Goal: Transaction & Acquisition: Download file/media

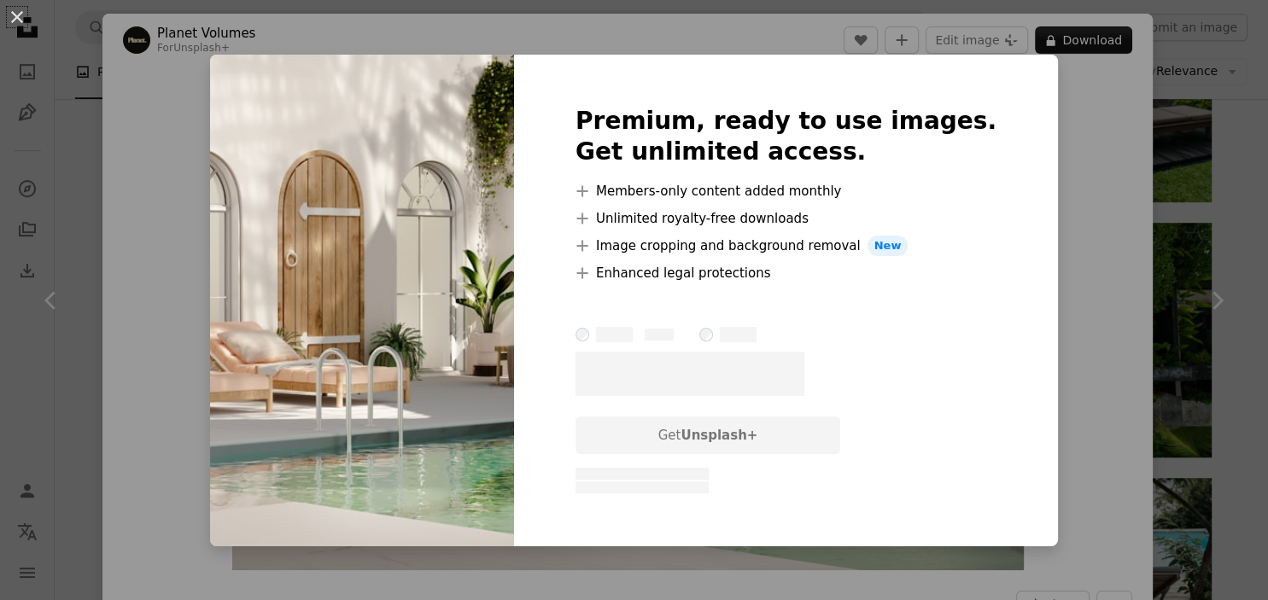
scroll to position [938, 0]
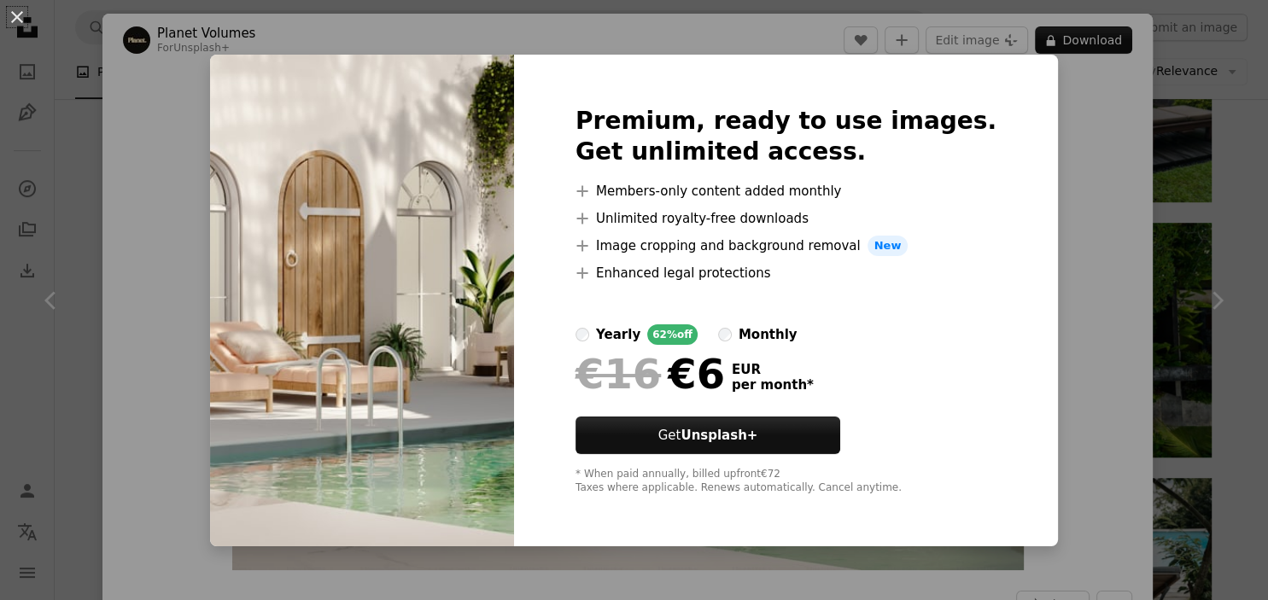
click at [1129, 326] on div "An X shape Premium, ready to use images. Get unlimited access. A plus sign Memb…" at bounding box center [634, 300] width 1268 height 600
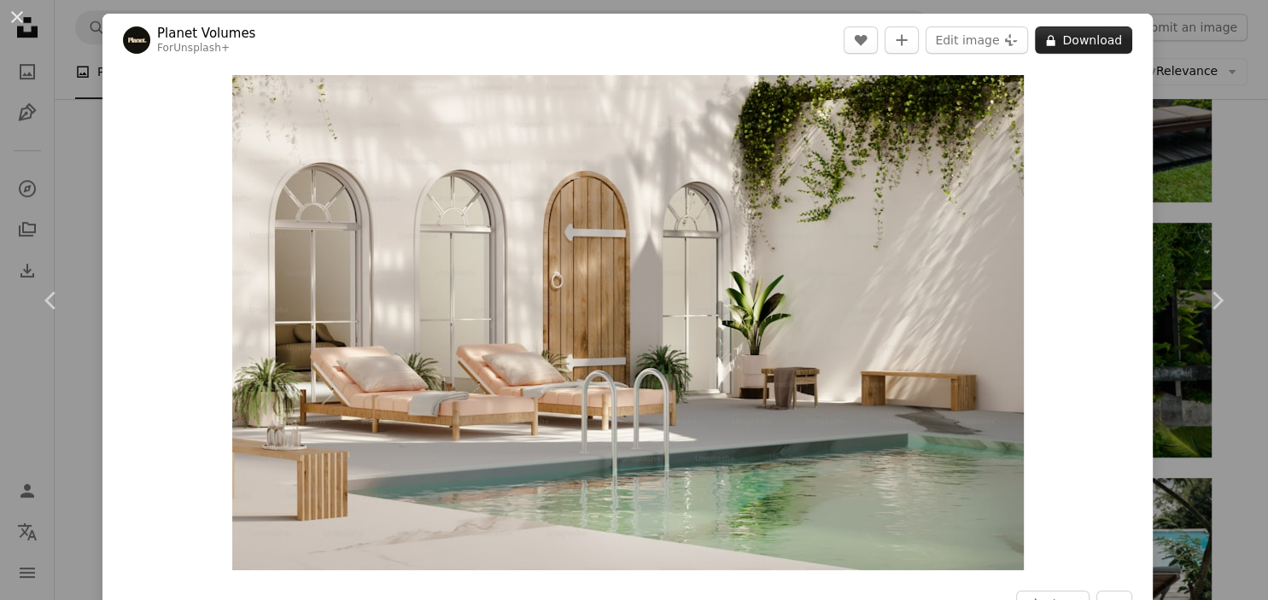
click at [1057, 44] on icon "A lock" at bounding box center [1050, 40] width 13 height 13
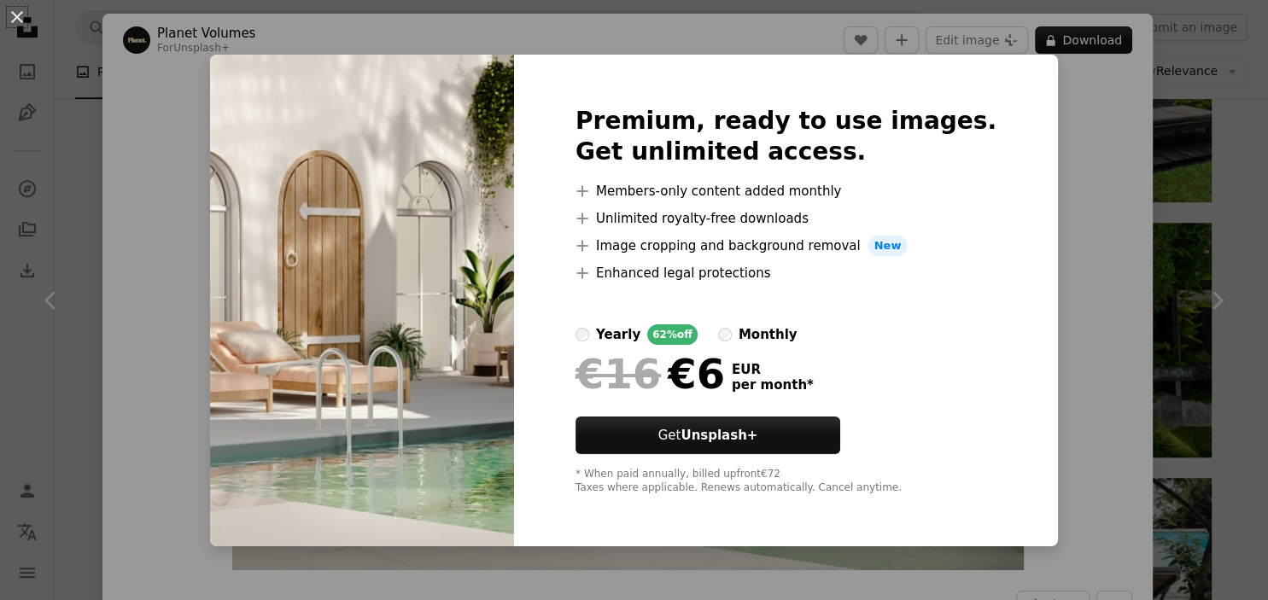
click at [1054, 225] on div "An X shape Premium, ready to use images. Get unlimited access. A plus sign Memb…" at bounding box center [634, 300] width 1268 height 600
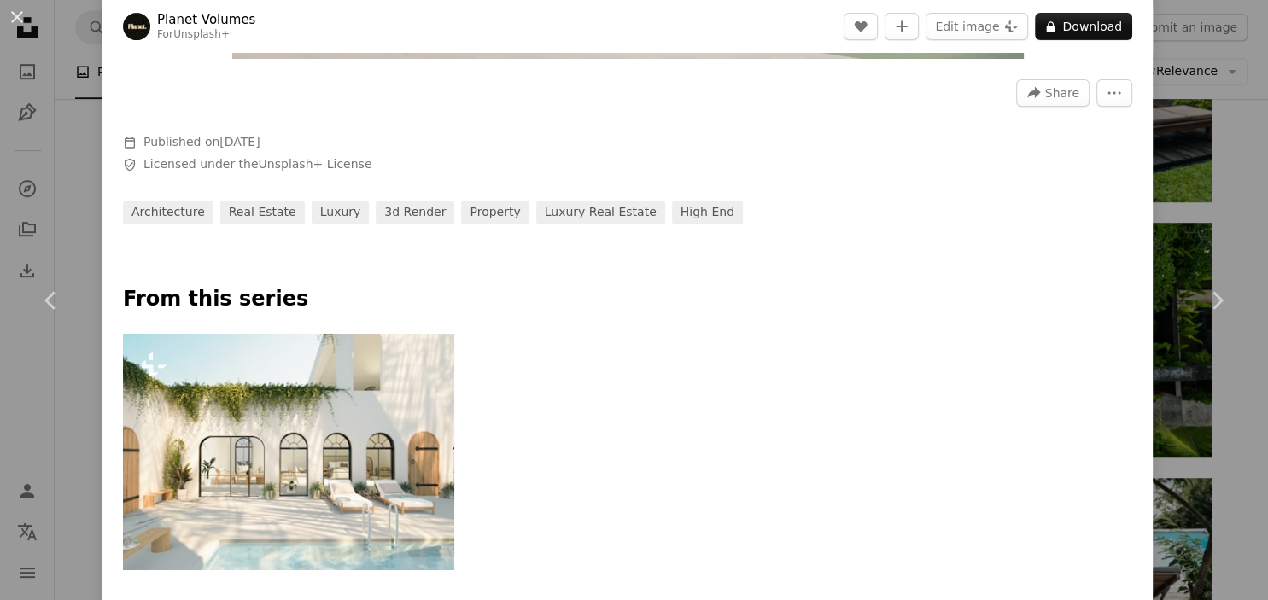
scroll to position [512, 0]
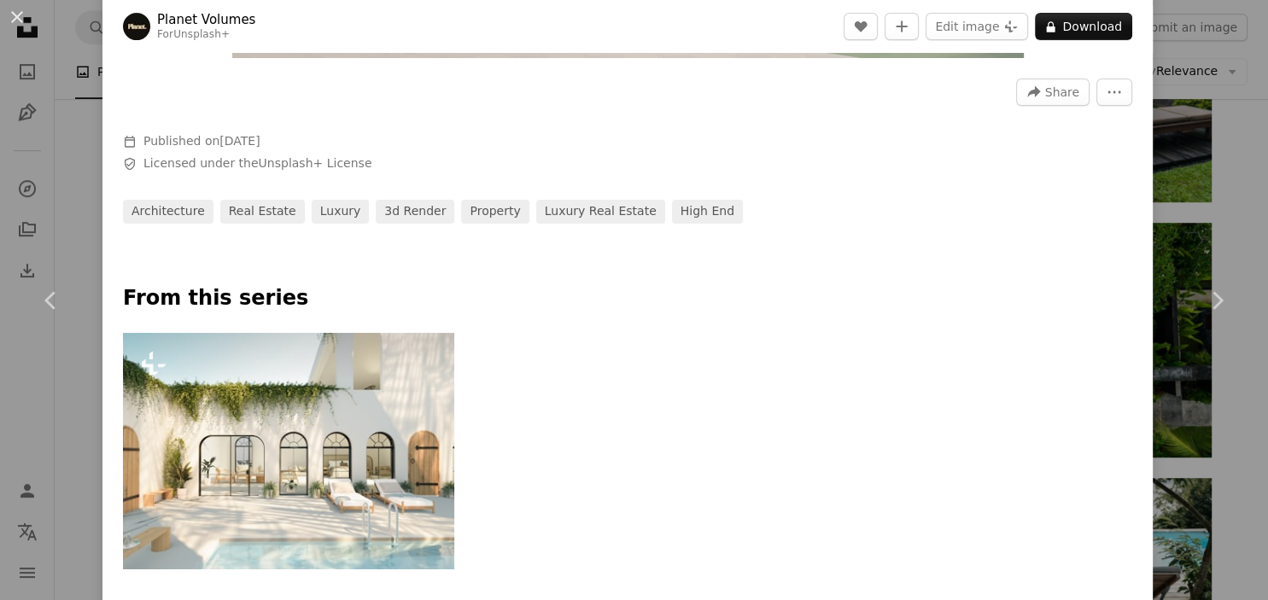
click at [214, 401] on img at bounding box center [288, 451] width 331 height 237
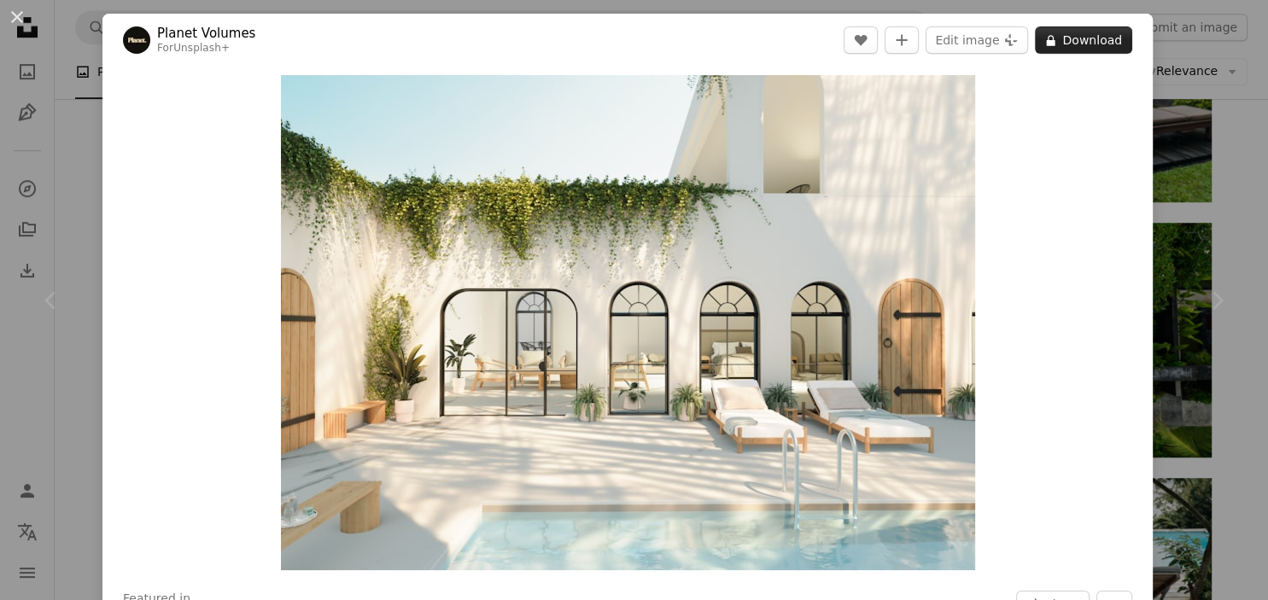
click at [1122, 38] on button "A lock Download" at bounding box center [1083, 39] width 97 height 27
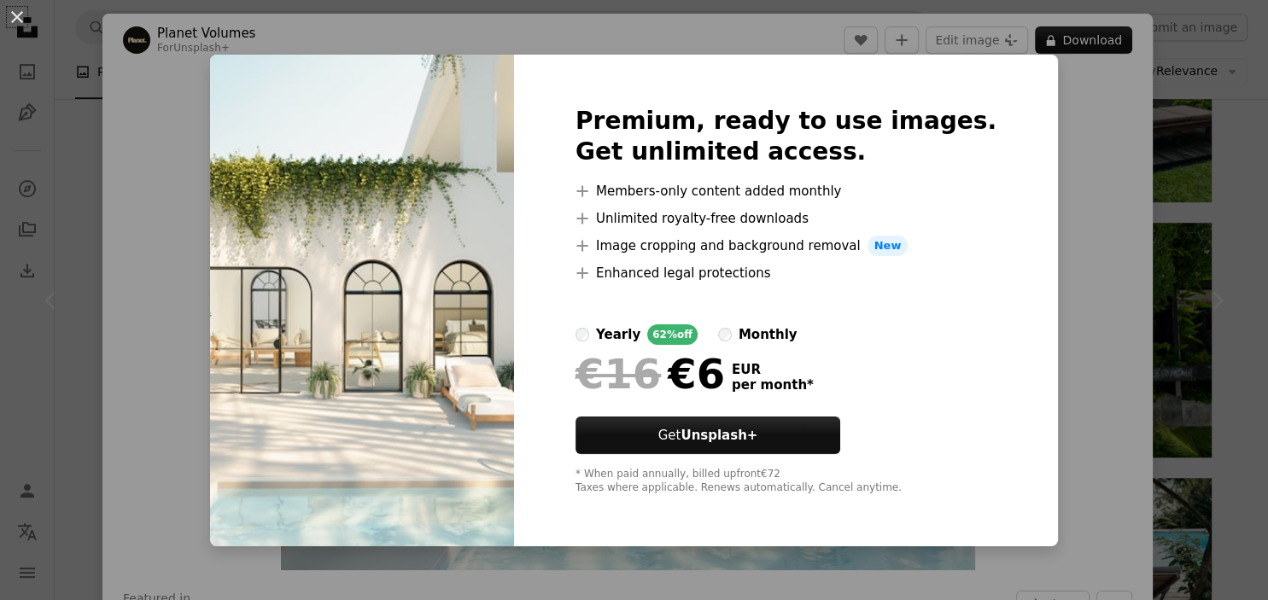
click at [1077, 159] on div "An X shape Premium, ready to use images. Get unlimited access. A plus sign Memb…" at bounding box center [634, 300] width 1268 height 600
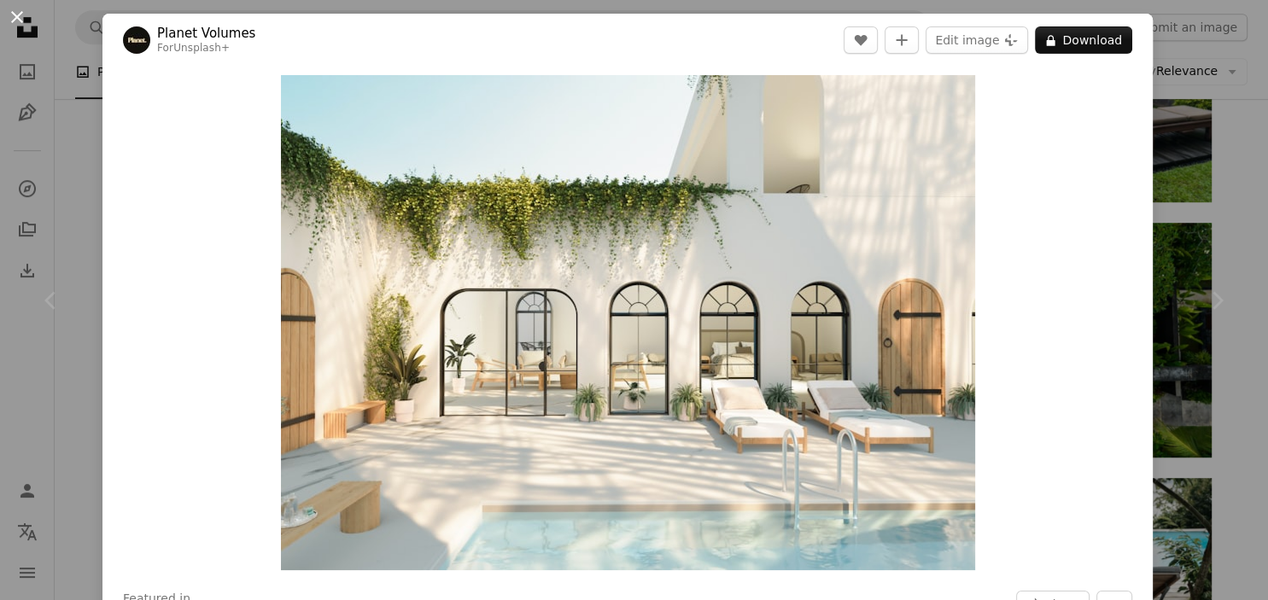
click at [20, 15] on button "An X shape" at bounding box center [17, 17] width 20 height 20
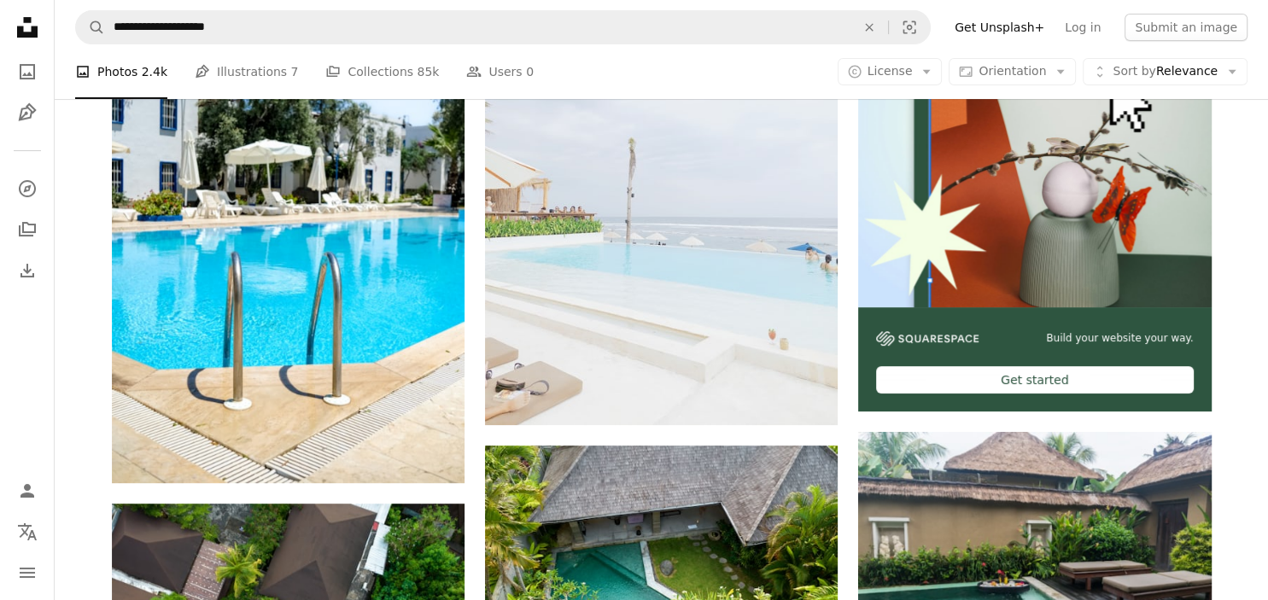
scroll to position [487, 0]
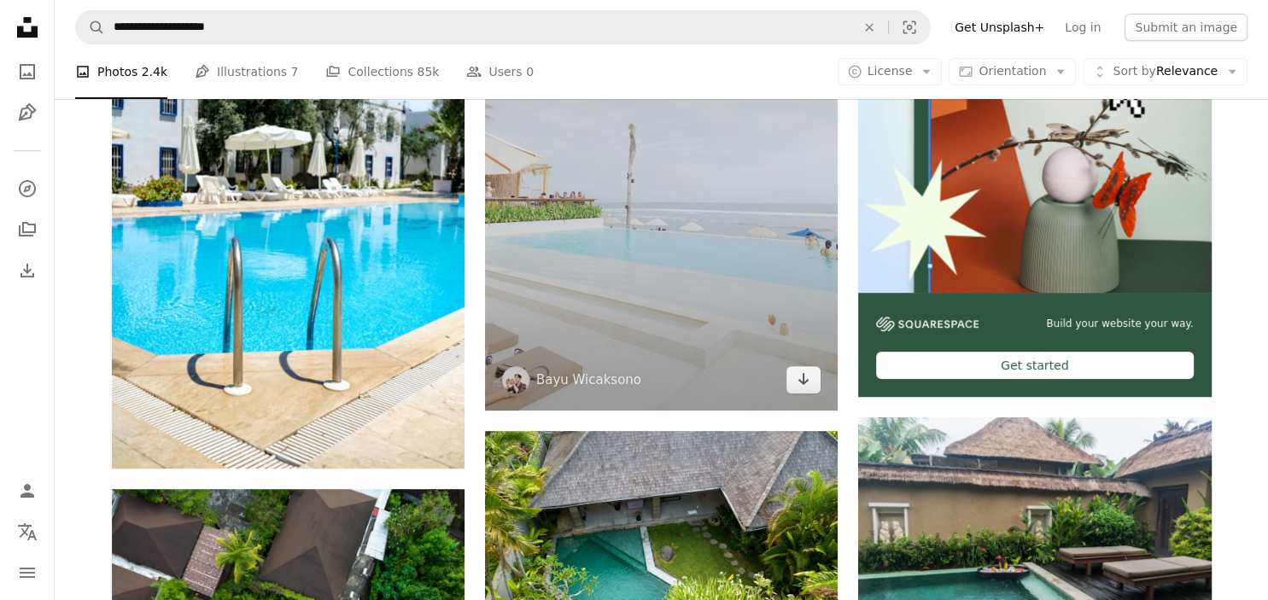
click at [644, 284] on img at bounding box center [661, 174] width 353 height 471
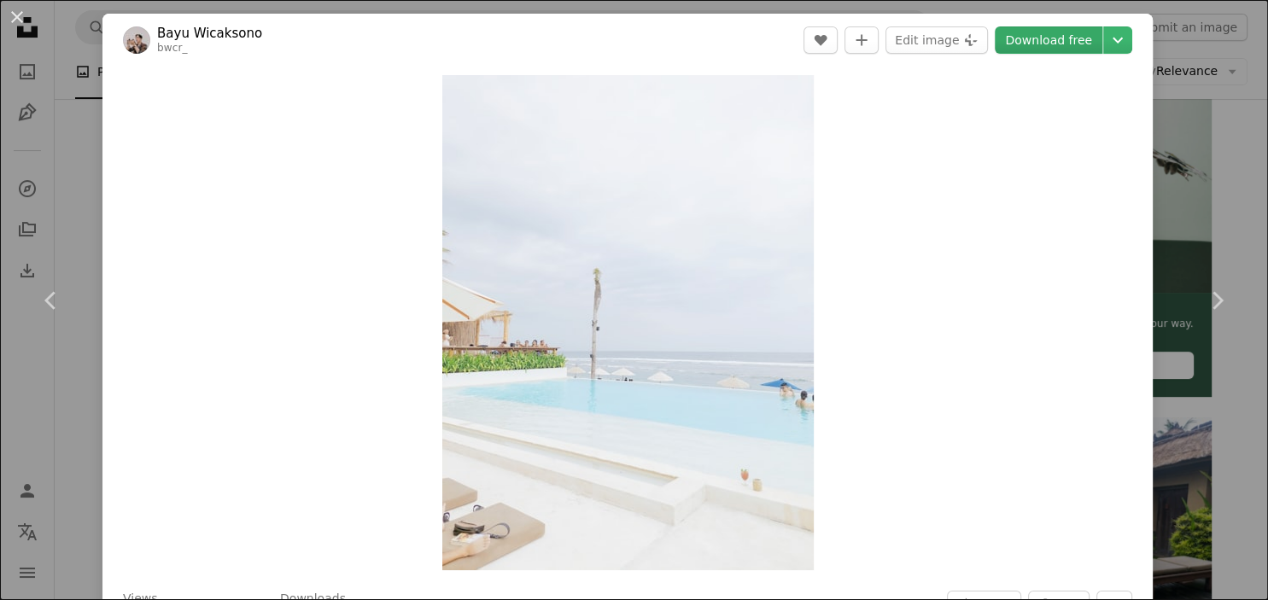
click at [1063, 35] on link "Download free" at bounding box center [1049, 39] width 108 height 27
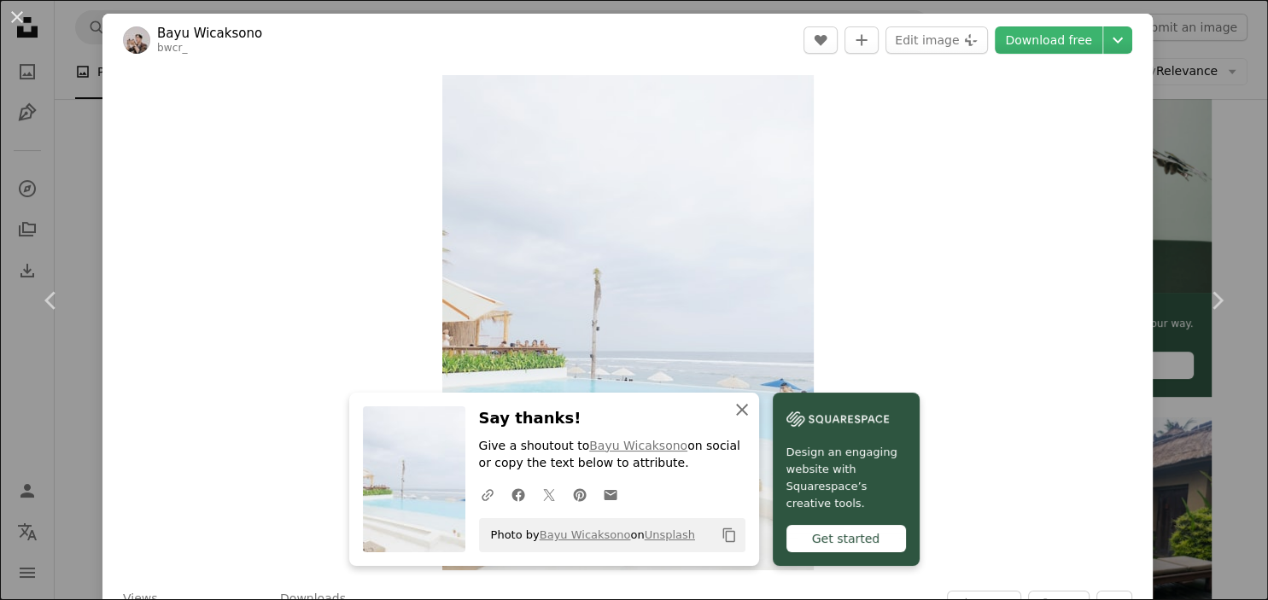
click at [746, 405] on icon "button" at bounding box center [742, 410] width 12 height 12
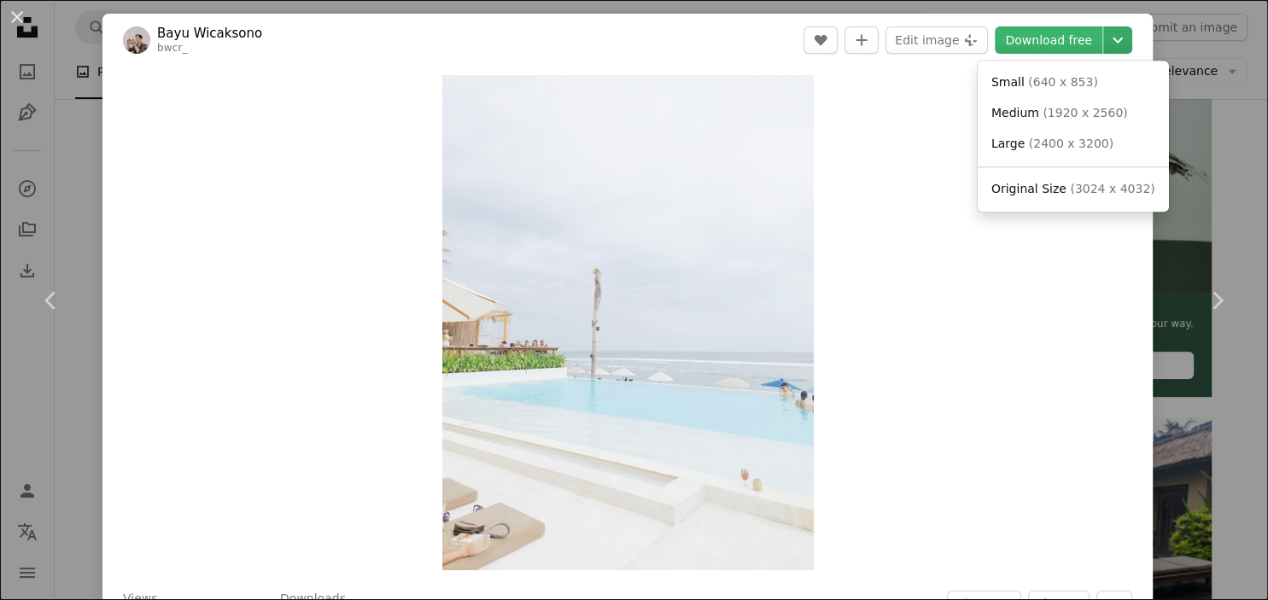
click at [1124, 32] on icon "Chevron down" at bounding box center [1117, 40] width 27 height 20
click at [1078, 193] on span "( 3024 x 4032 )" at bounding box center [1112, 189] width 85 height 14
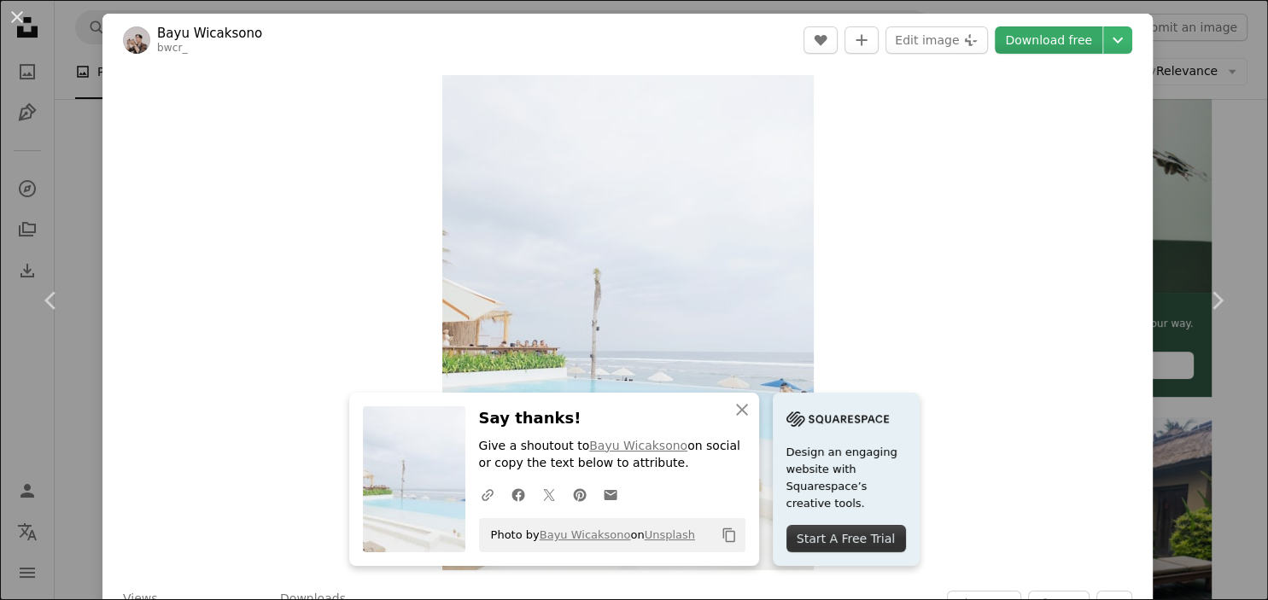
click at [1097, 40] on link "Download free" at bounding box center [1049, 39] width 108 height 27
click at [14, 10] on button "An X shape" at bounding box center [17, 17] width 20 height 20
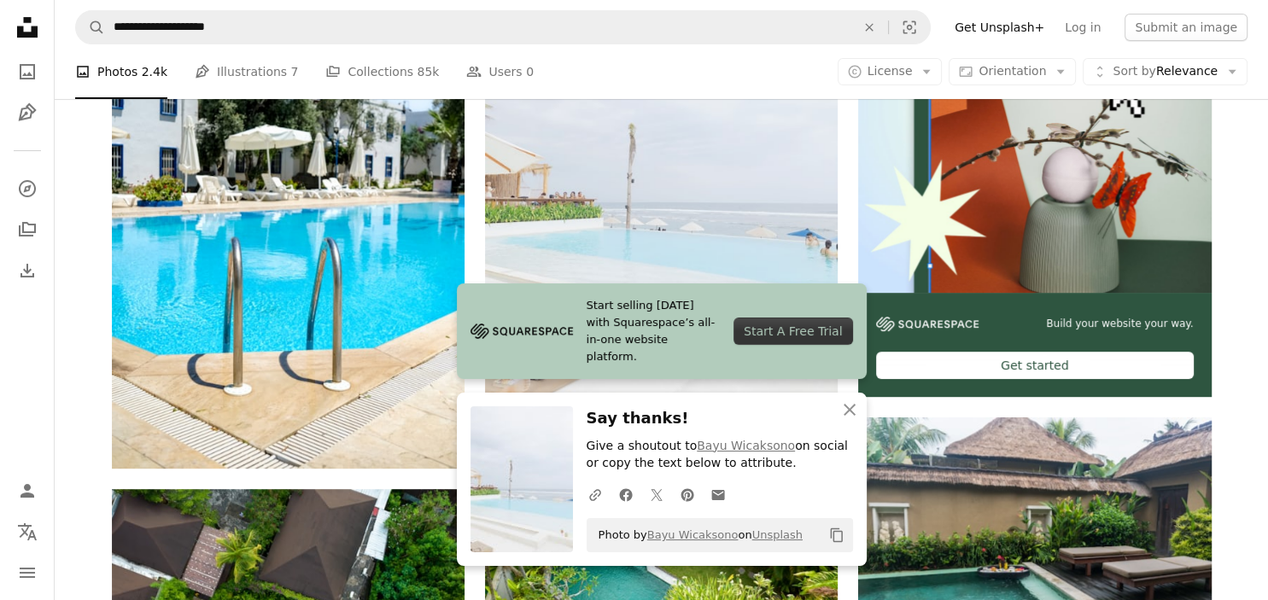
scroll to position [216, 0]
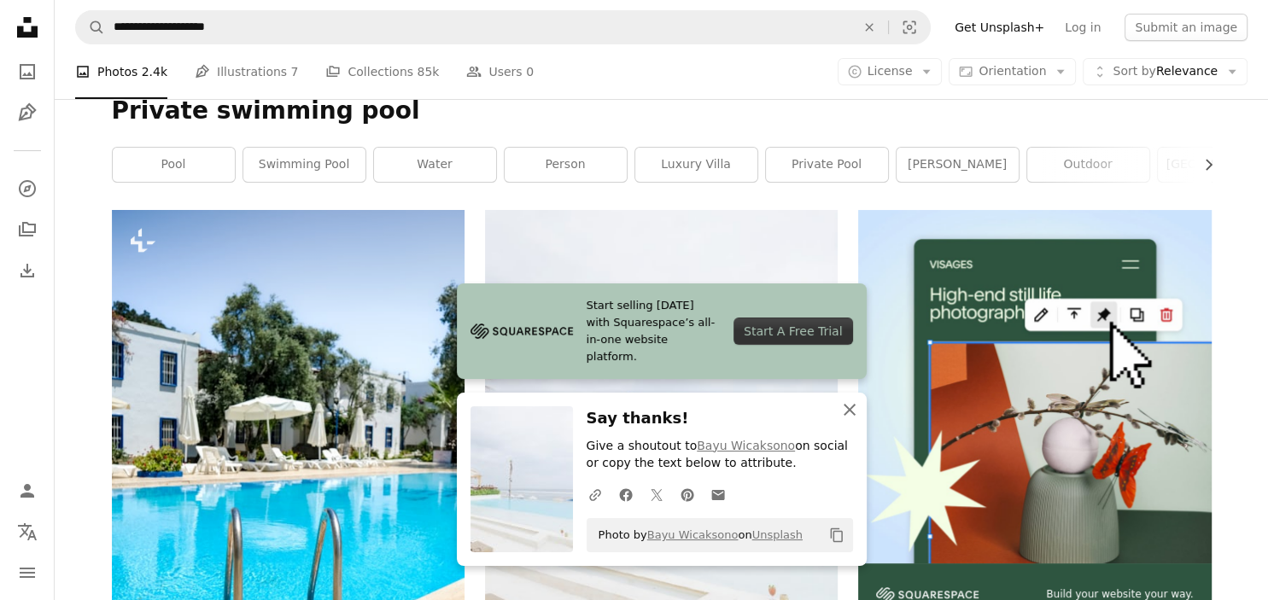
click at [852, 408] on icon "An X shape" at bounding box center [849, 410] width 20 height 20
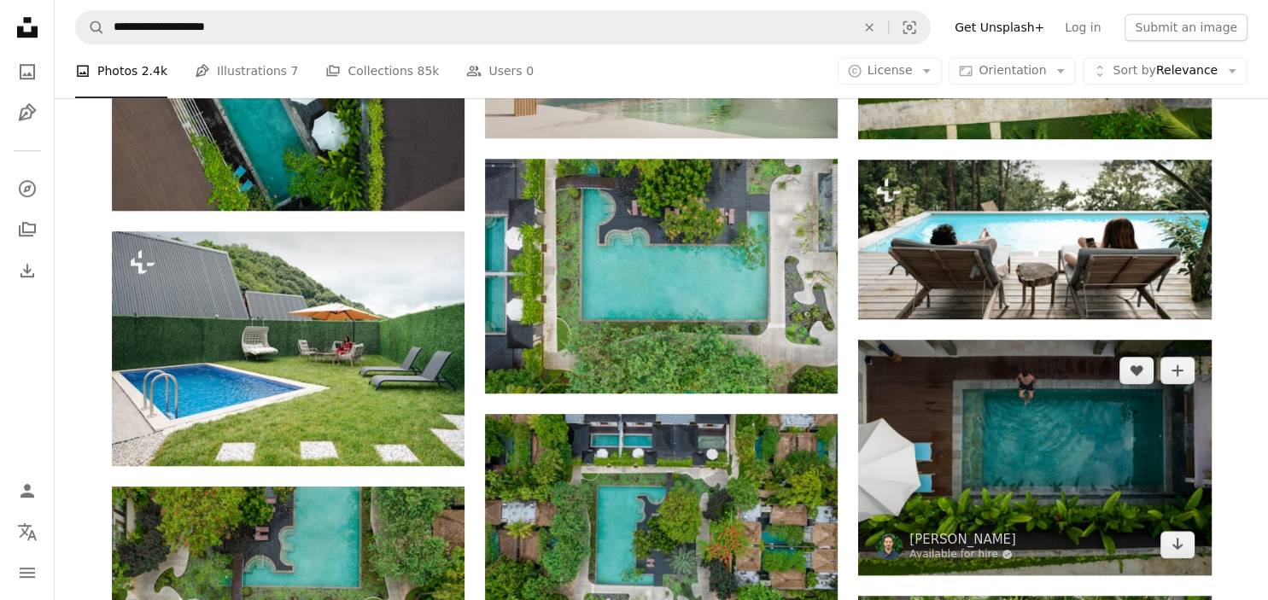
scroll to position [1298, 0]
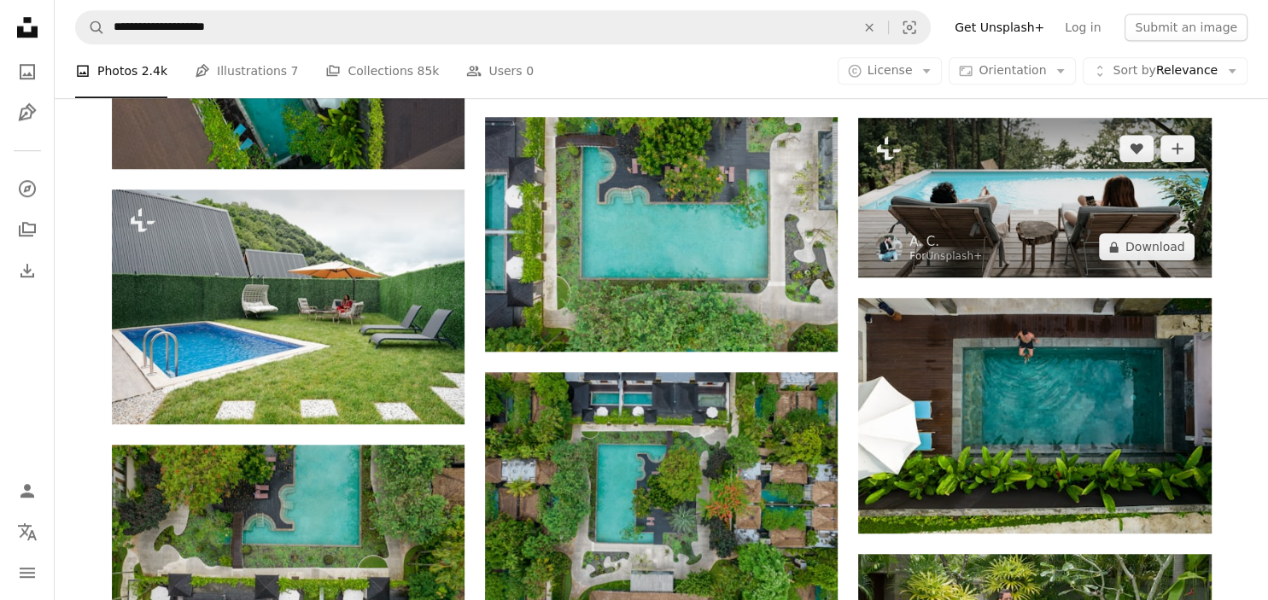
click at [1026, 210] on img at bounding box center [1034, 198] width 353 height 161
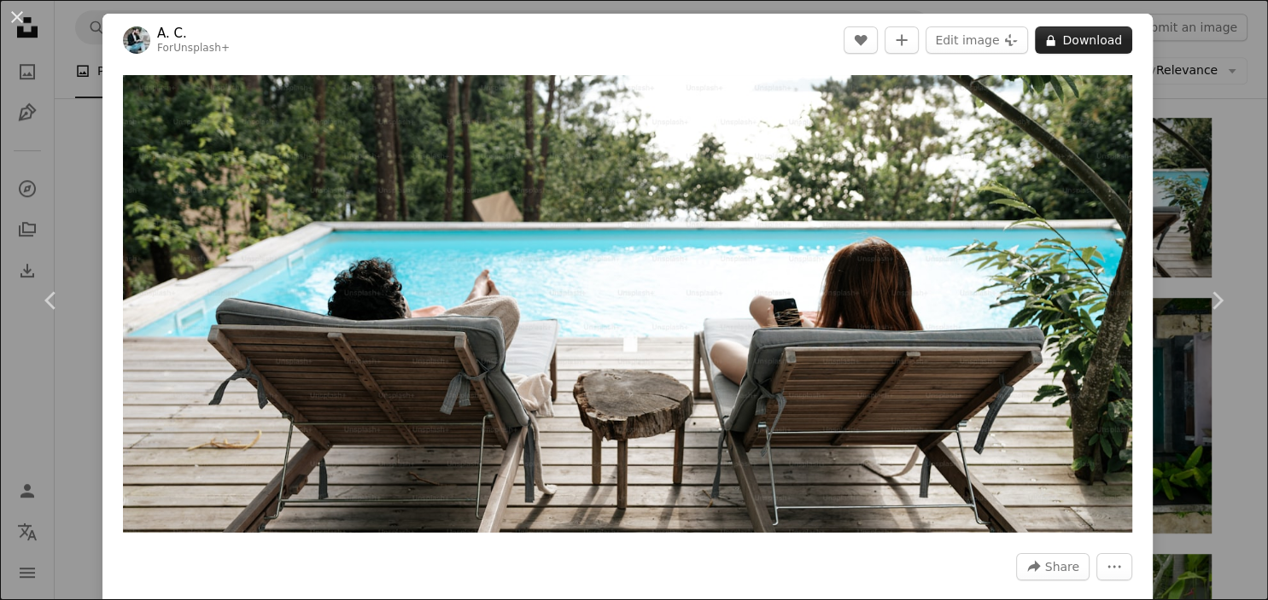
click at [1126, 37] on button "A lock Download" at bounding box center [1083, 39] width 97 height 27
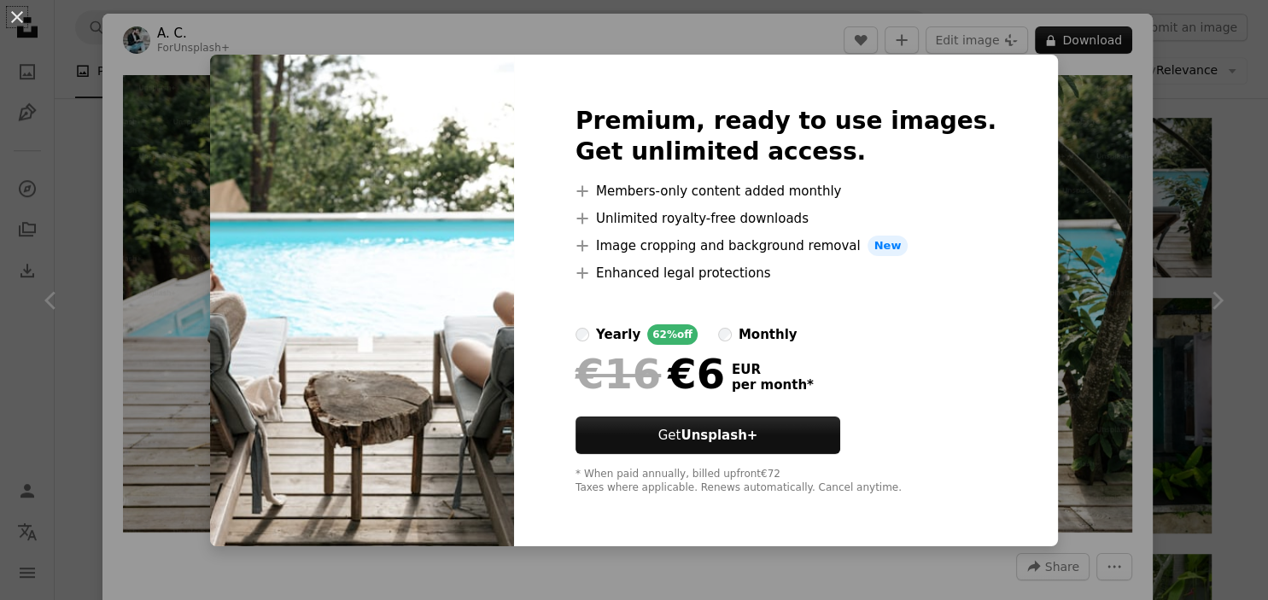
click at [1056, 137] on div "An X shape Premium, ready to use images. Get unlimited access. A plus sign Memb…" at bounding box center [634, 300] width 1268 height 600
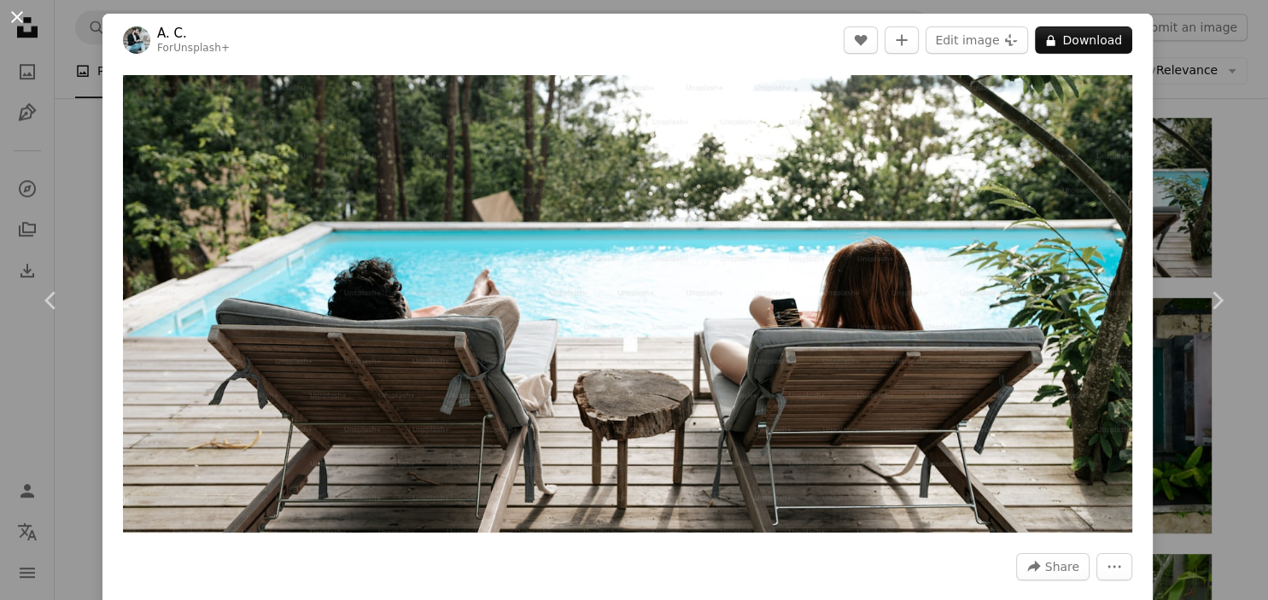
click at [25, 14] on button "An X shape" at bounding box center [17, 17] width 20 height 20
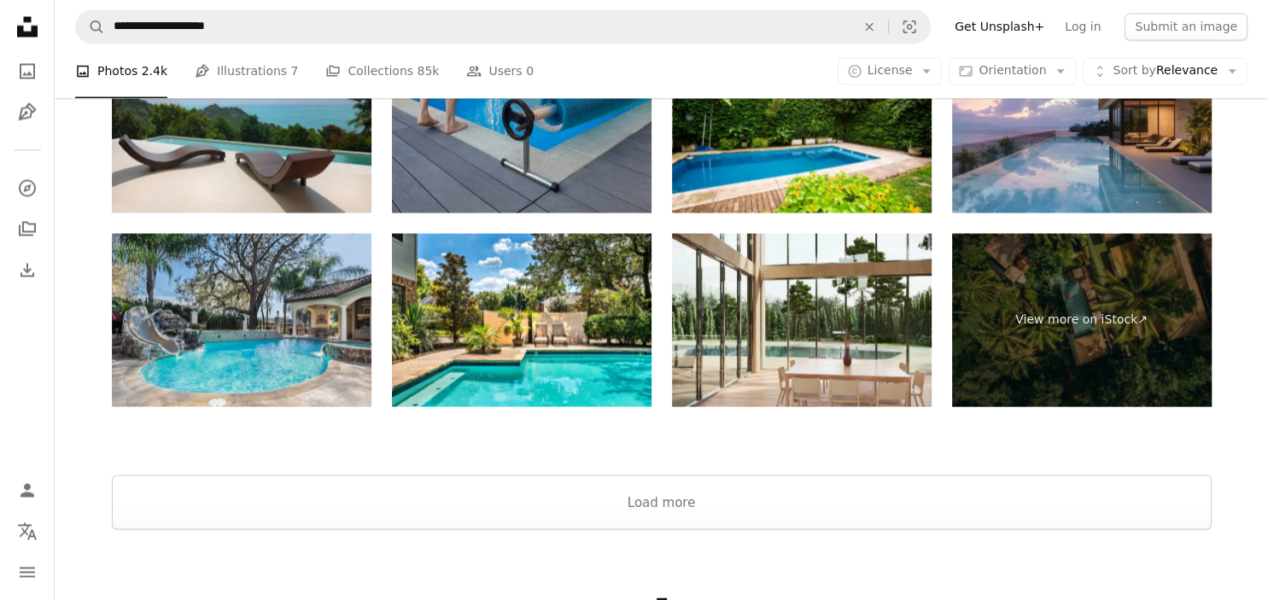
scroll to position [3012, 0]
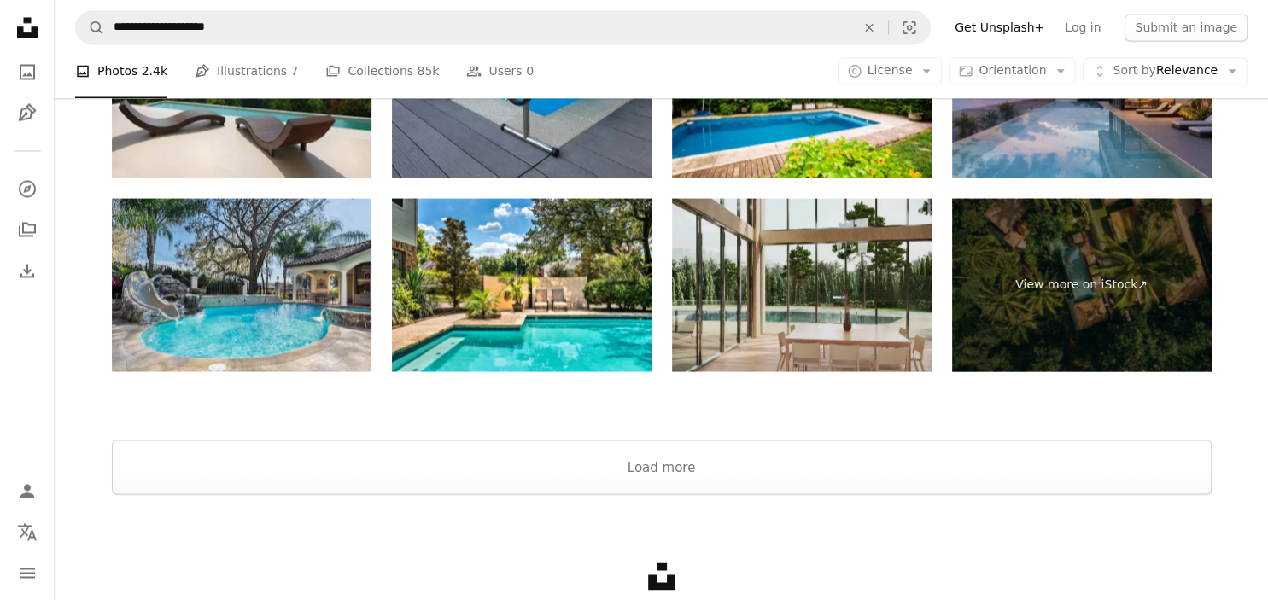
click at [867, 237] on img at bounding box center [802, 284] width 260 height 173
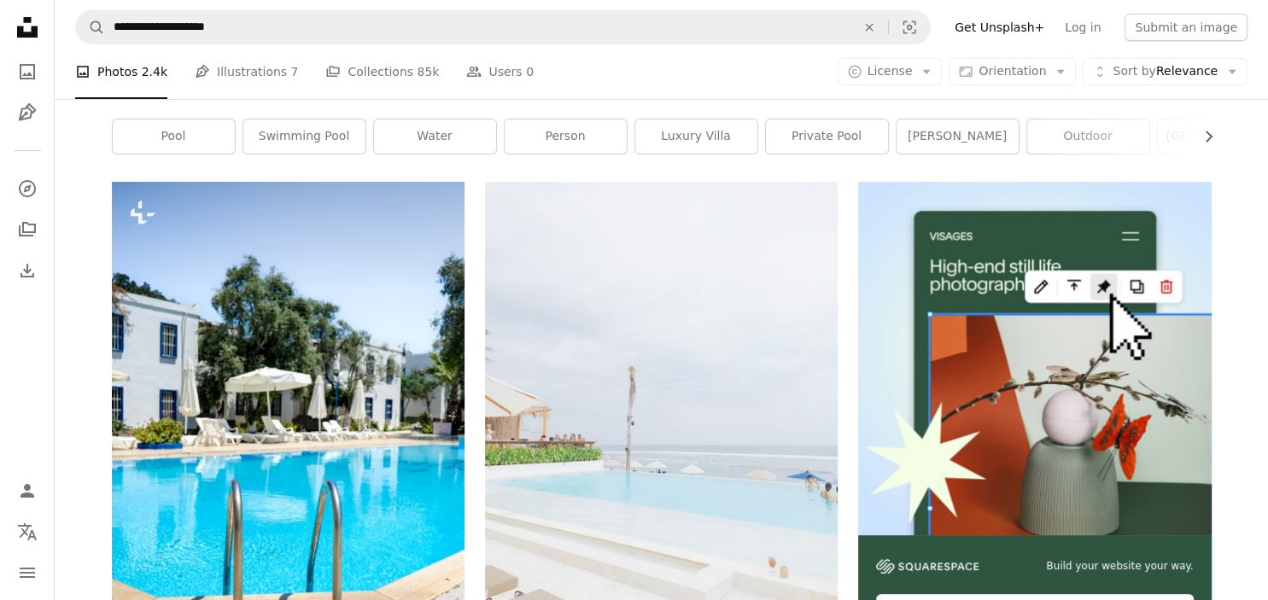
scroll to position [0, 0]
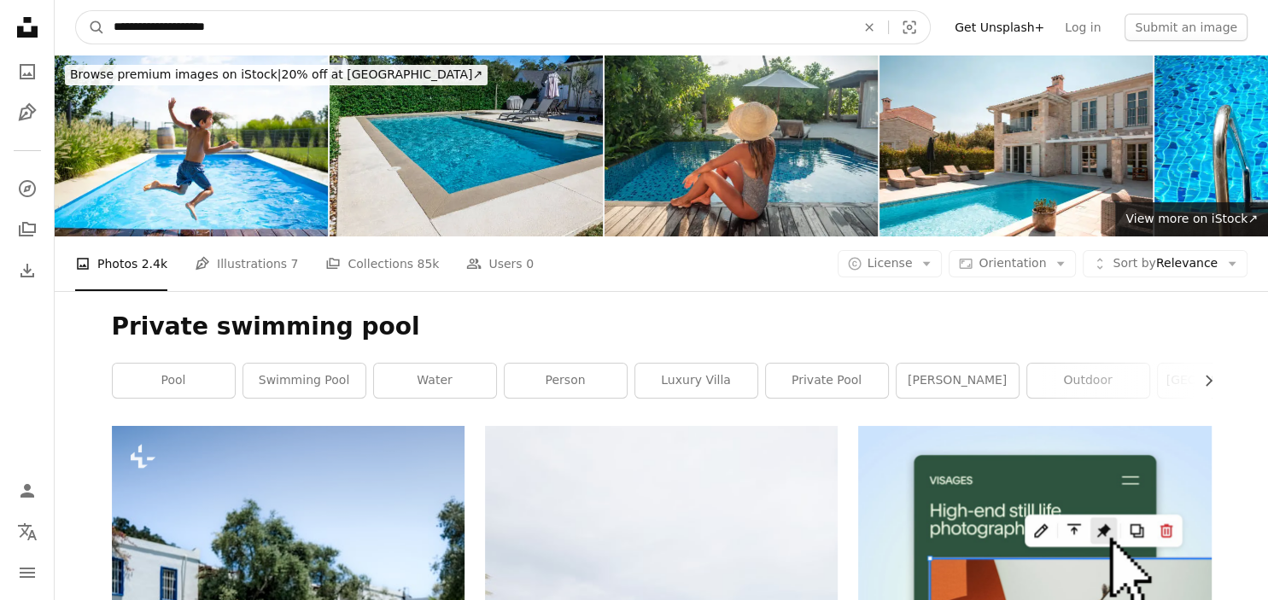
click at [256, 32] on input "**********" at bounding box center [478, 27] width 746 height 32
type input "**********"
click button "A magnifying glass" at bounding box center [90, 27] width 29 height 32
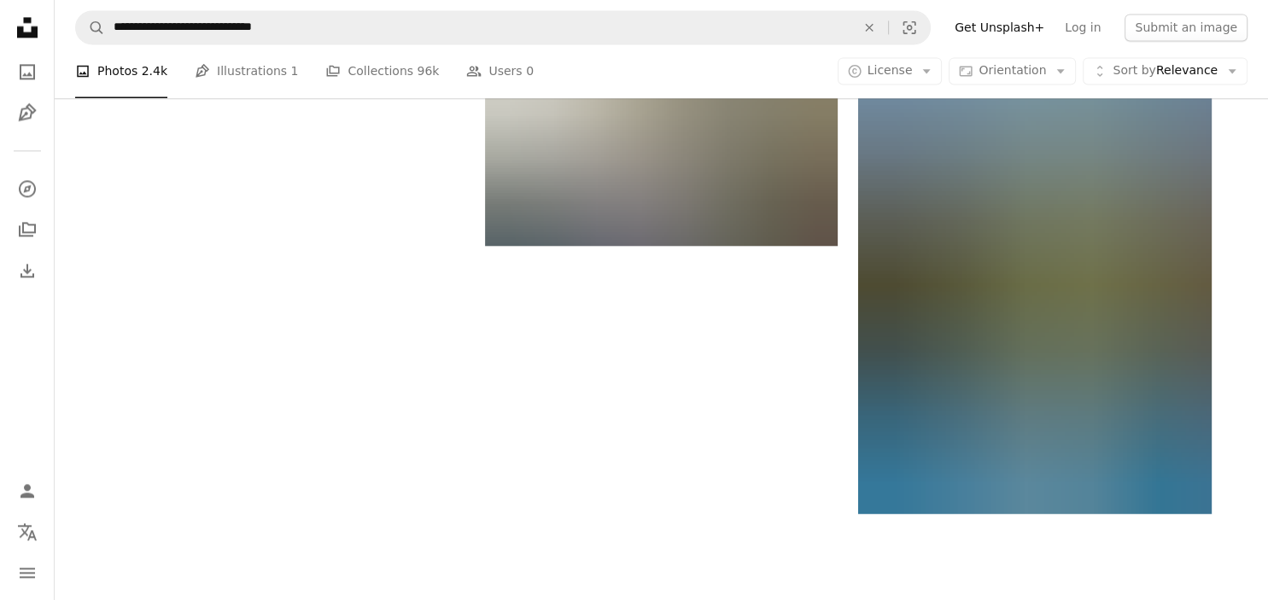
scroll to position [1898, 0]
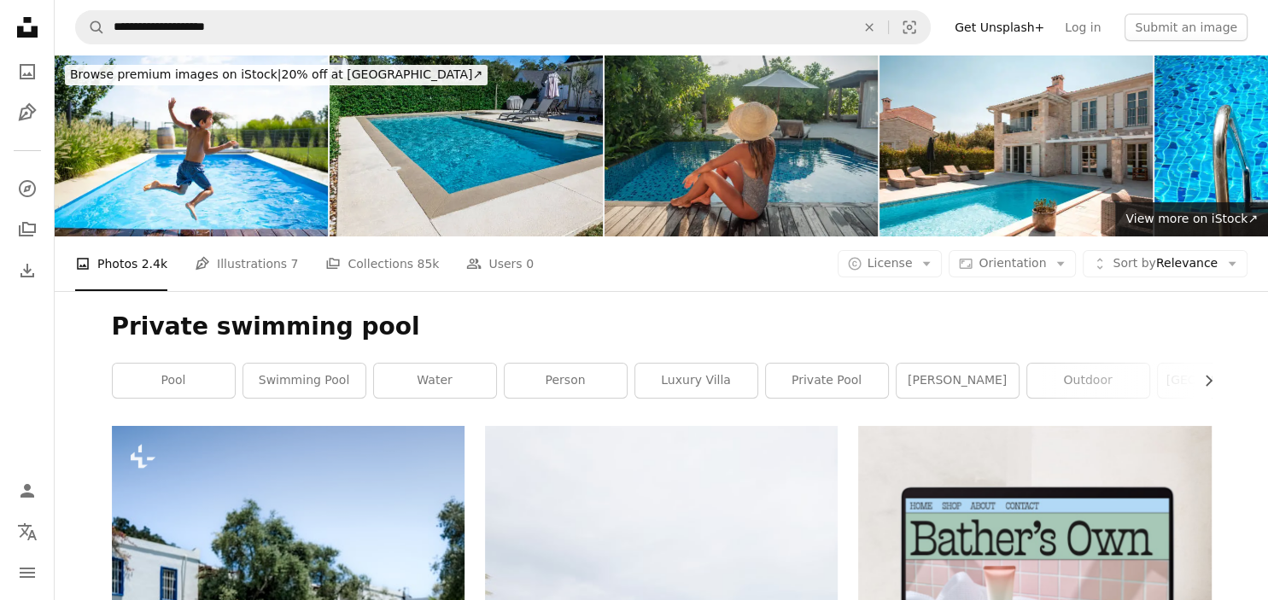
click at [741, 162] on img at bounding box center [741, 146] width 273 height 182
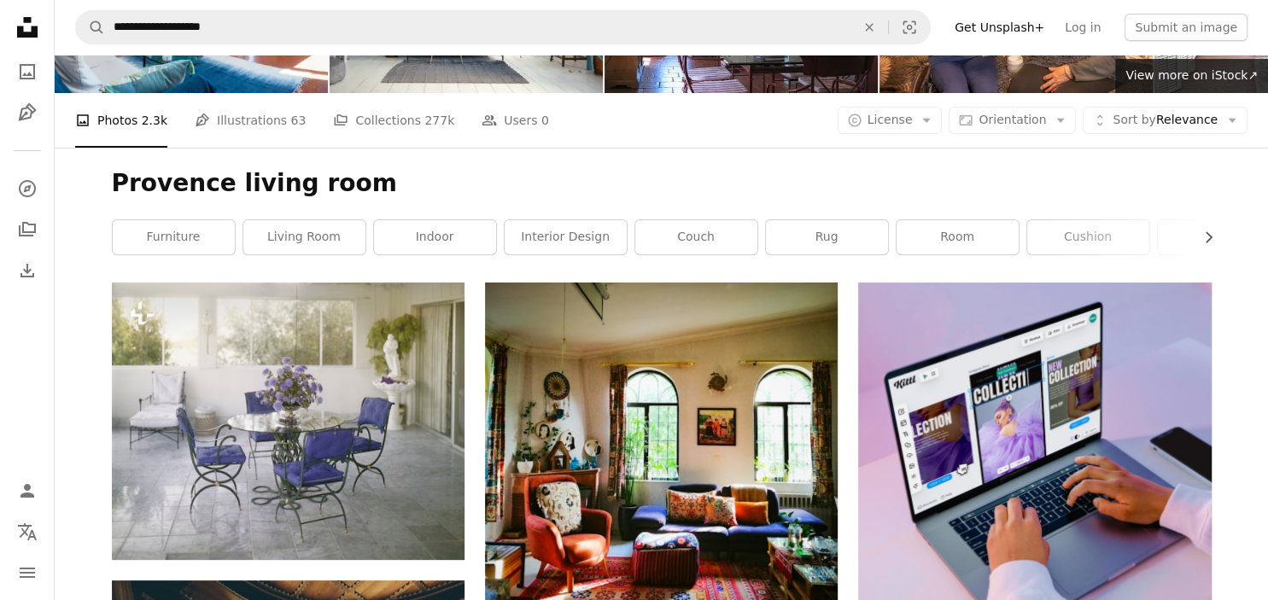
scroll to position [90, 0]
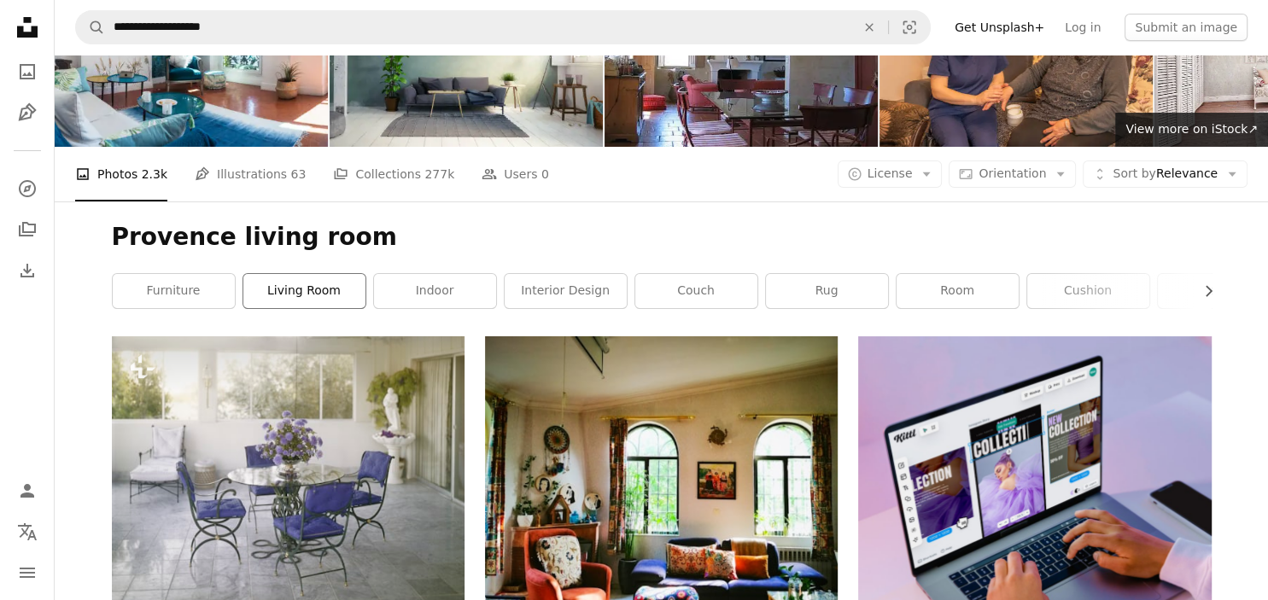
click at [308, 285] on link "living room" at bounding box center [304, 291] width 122 height 34
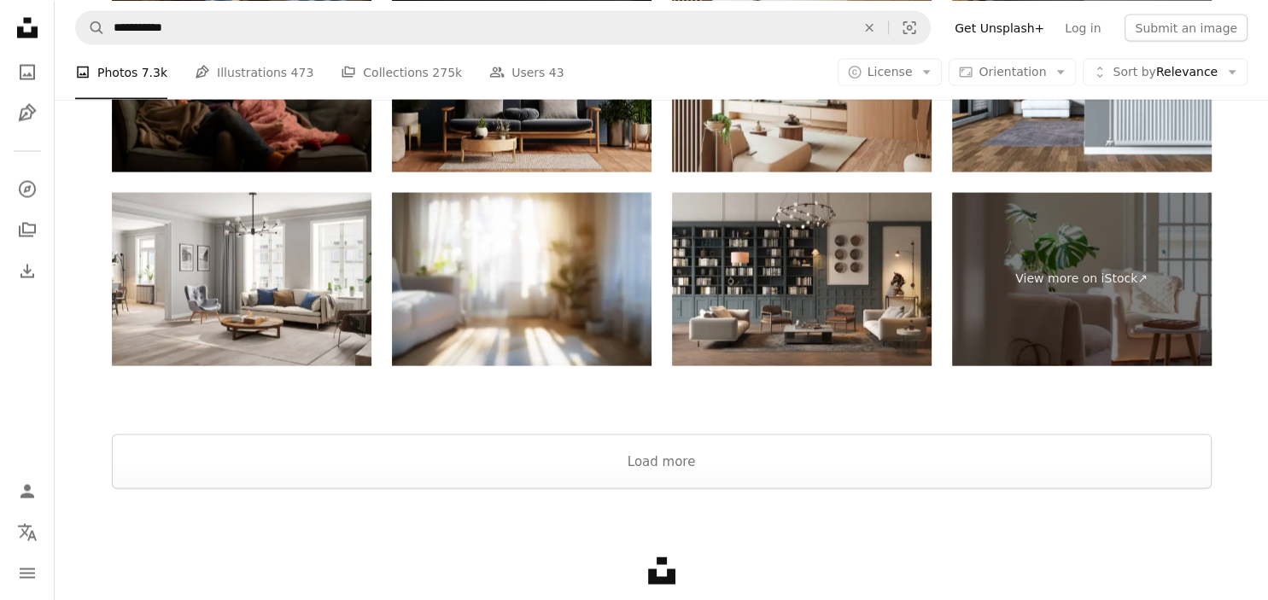
scroll to position [3426, 0]
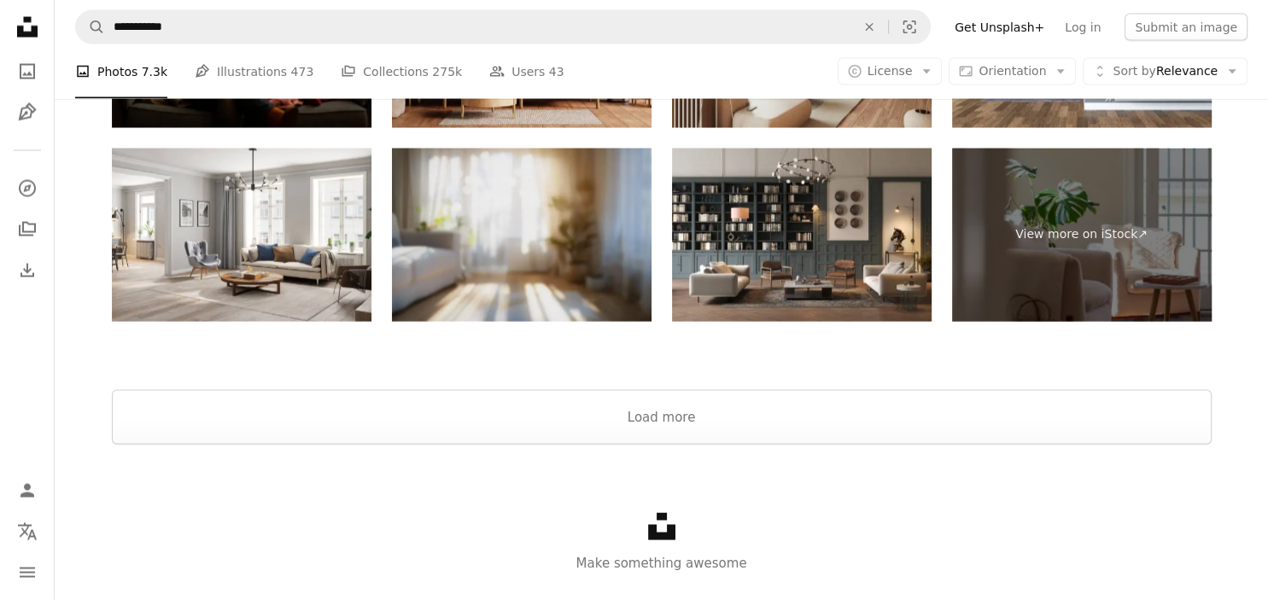
click at [547, 260] on img at bounding box center [522, 235] width 260 height 173
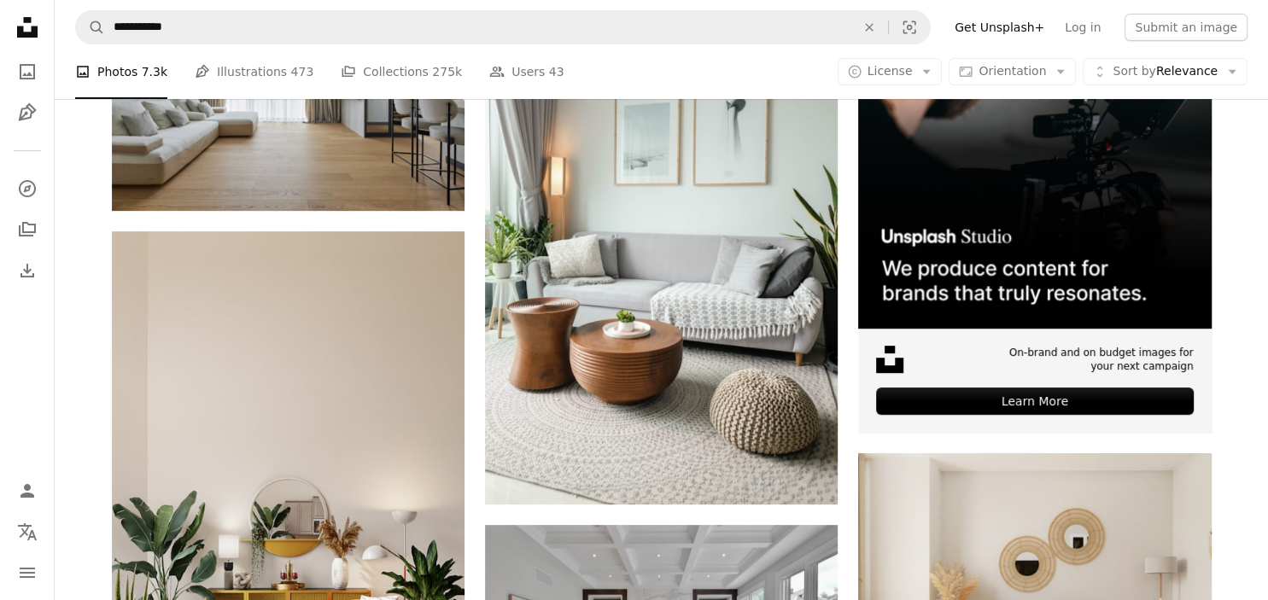
scroll to position [0, 0]
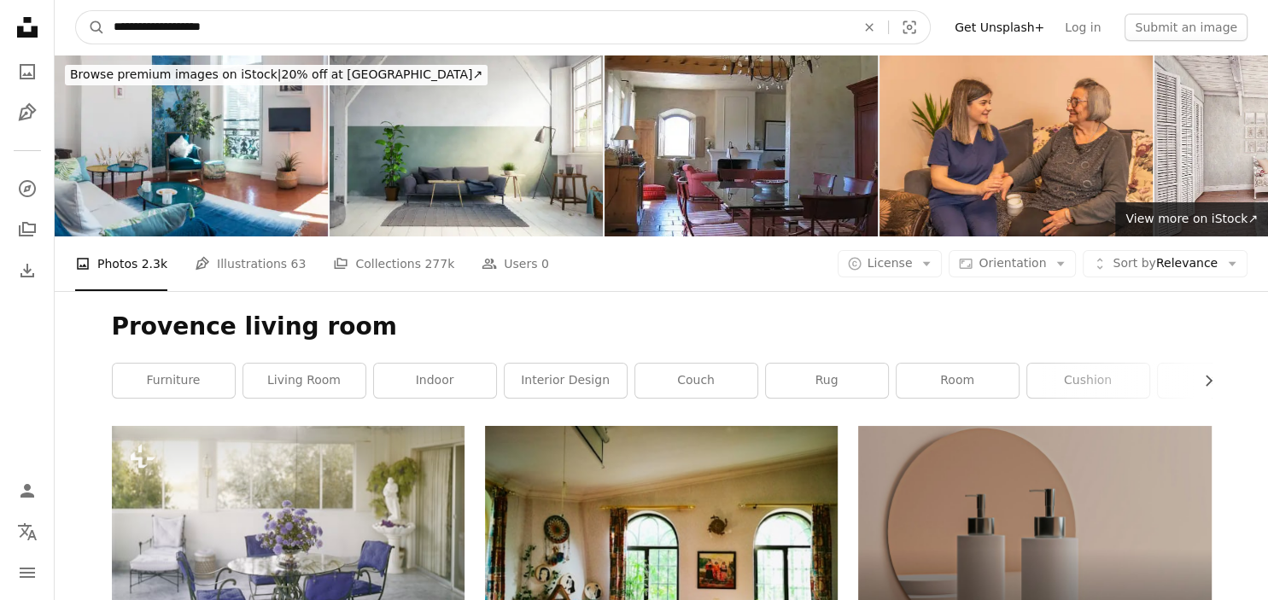
click at [244, 29] on input "**********" at bounding box center [478, 27] width 746 height 32
type input "*"
type input "**********"
click button "A magnifying glass" at bounding box center [90, 27] width 29 height 32
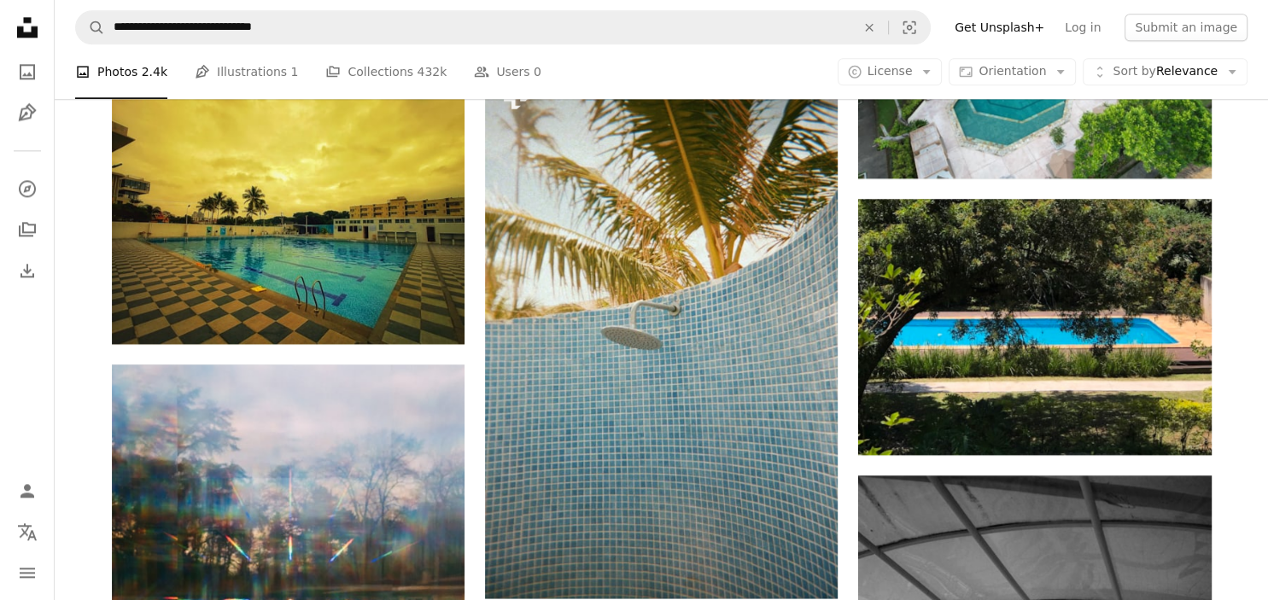
scroll to position [1918, 0]
